Goal: Navigation & Orientation: Understand site structure

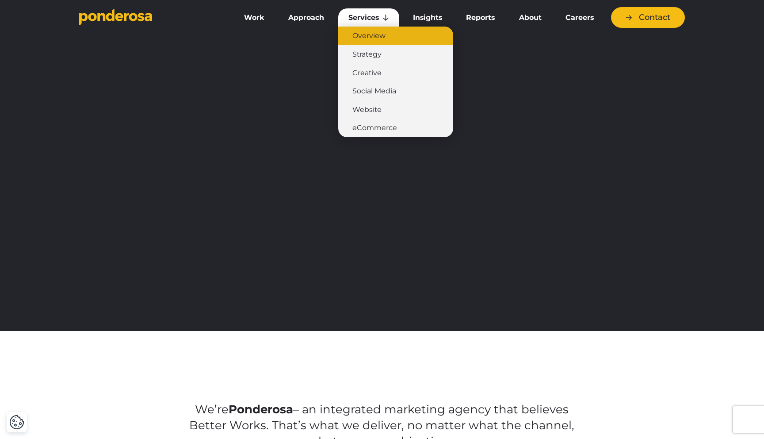
click at [368, 36] on link "Overview" at bounding box center [395, 36] width 115 height 19
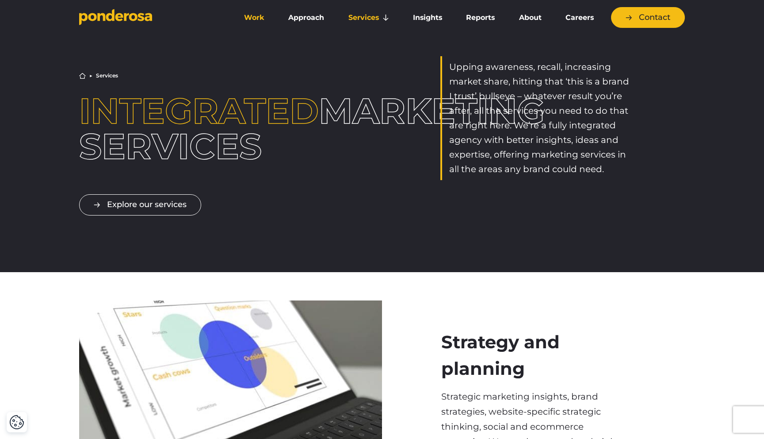
click at [244, 15] on link "Work" at bounding box center [254, 17] width 41 height 19
